Goal: Information Seeking & Learning: Find specific fact

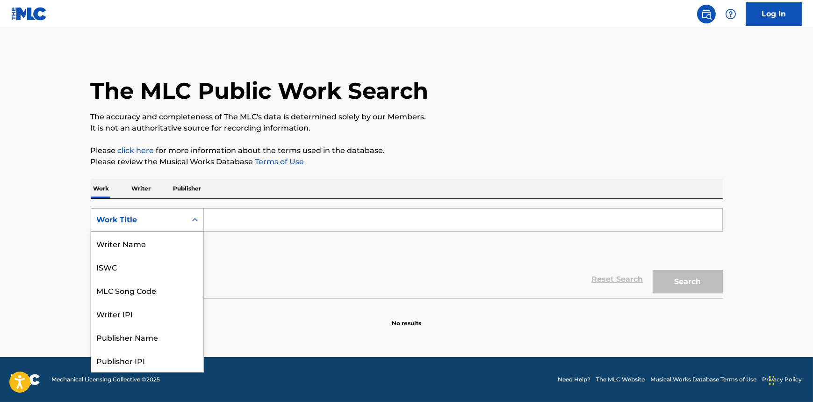
click at [159, 216] on div "Work Title" at bounding box center [139, 219] width 84 height 11
click at [151, 239] on div "MLC Song Code" at bounding box center [147, 242] width 112 height 23
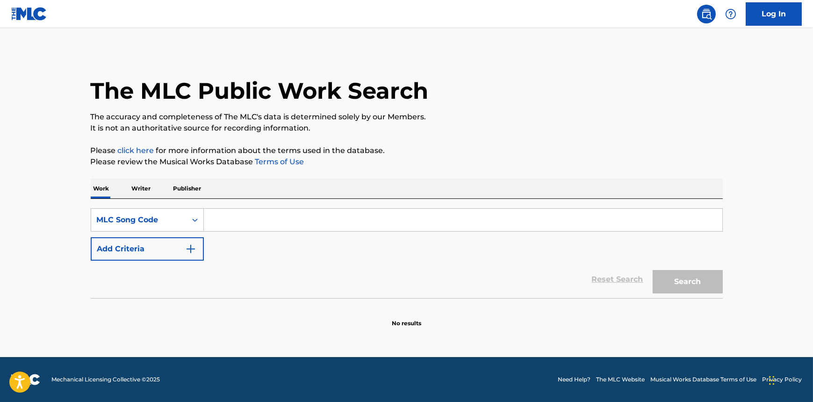
click at [245, 212] on input "Search Form" at bounding box center [463, 220] width 518 height 22
paste input "SG9XXI"
type input "SG9XXI"
click at [691, 285] on button "Search" at bounding box center [688, 281] width 70 height 23
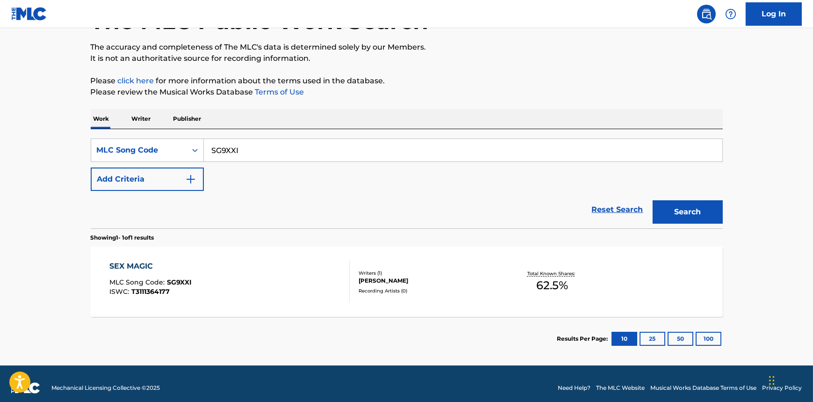
scroll to position [78, 0]
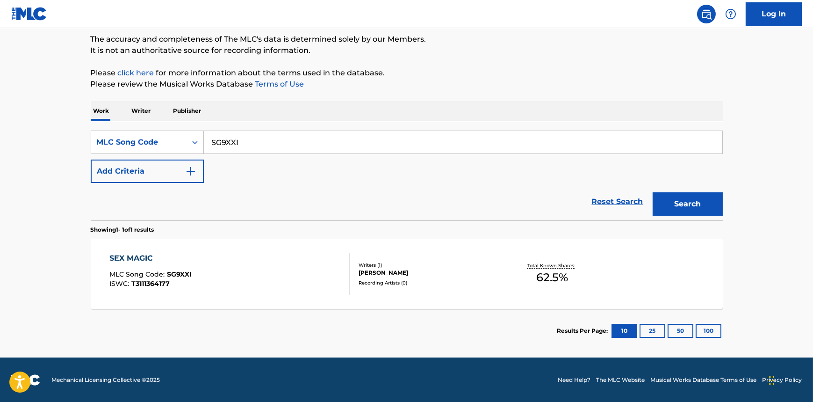
click at [129, 257] on div "SEX MAGIC" at bounding box center [150, 257] width 82 height 11
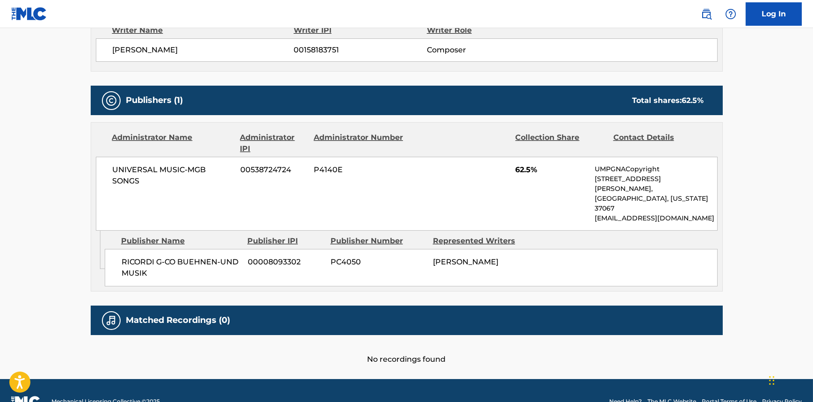
scroll to position [352, 0]
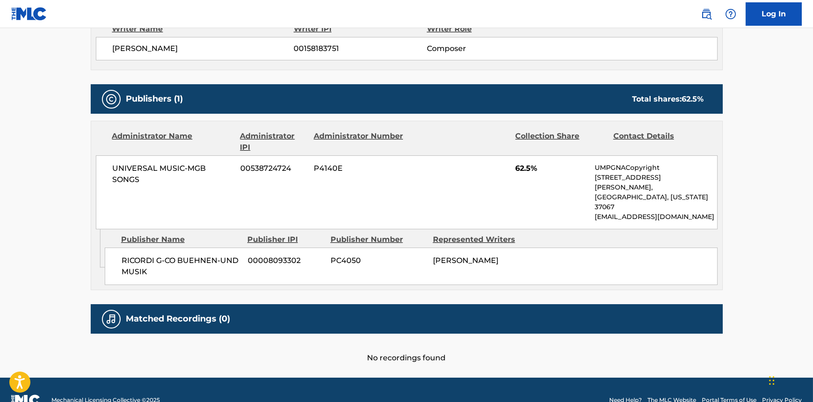
click at [530, 333] on div "No recordings found" at bounding box center [407, 348] width 632 height 30
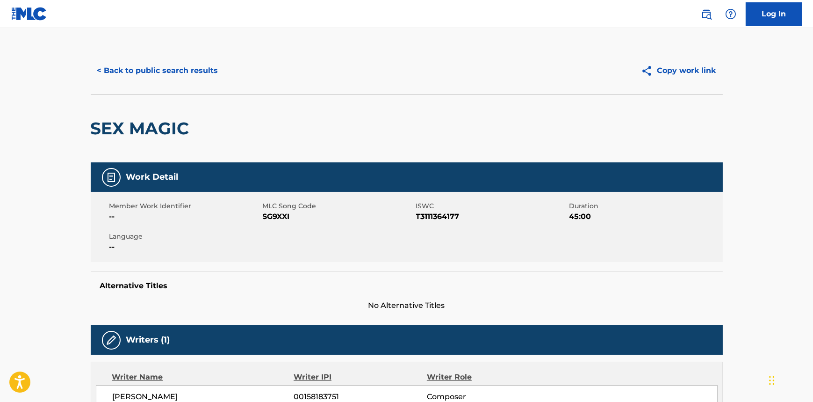
scroll to position [0, 0]
